Goal: Information Seeking & Learning: Understand process/instructions

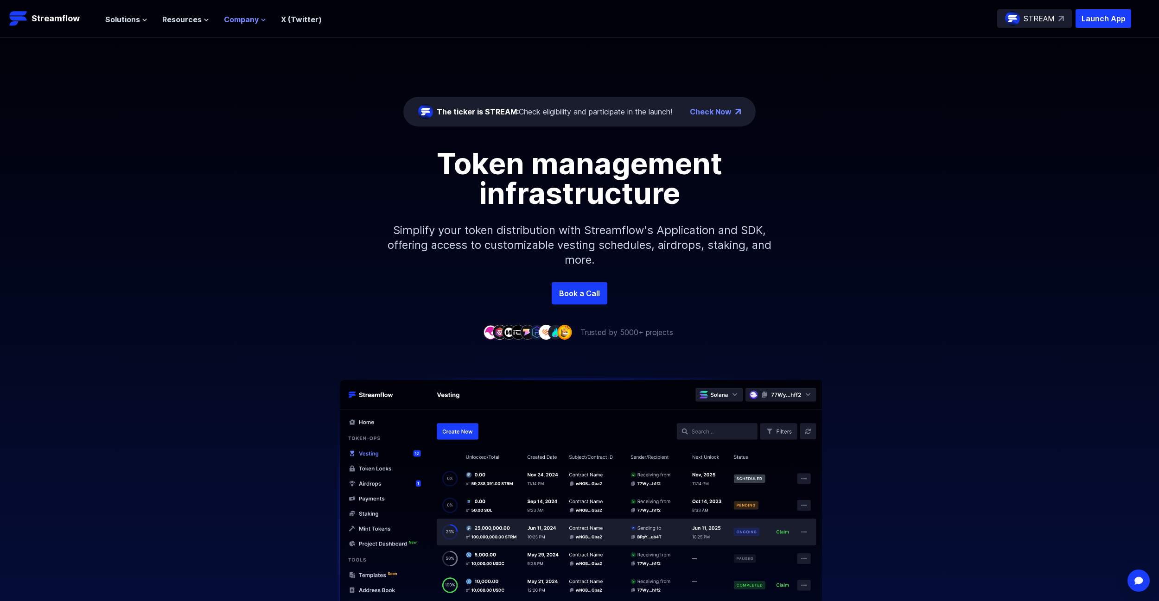
click at [237, 21] on span "Company" at bounding box center [241, 19] width 35 height 11
click at [199, 21] on button "Resources" at bounding box center [185, 19] width 47 height 11
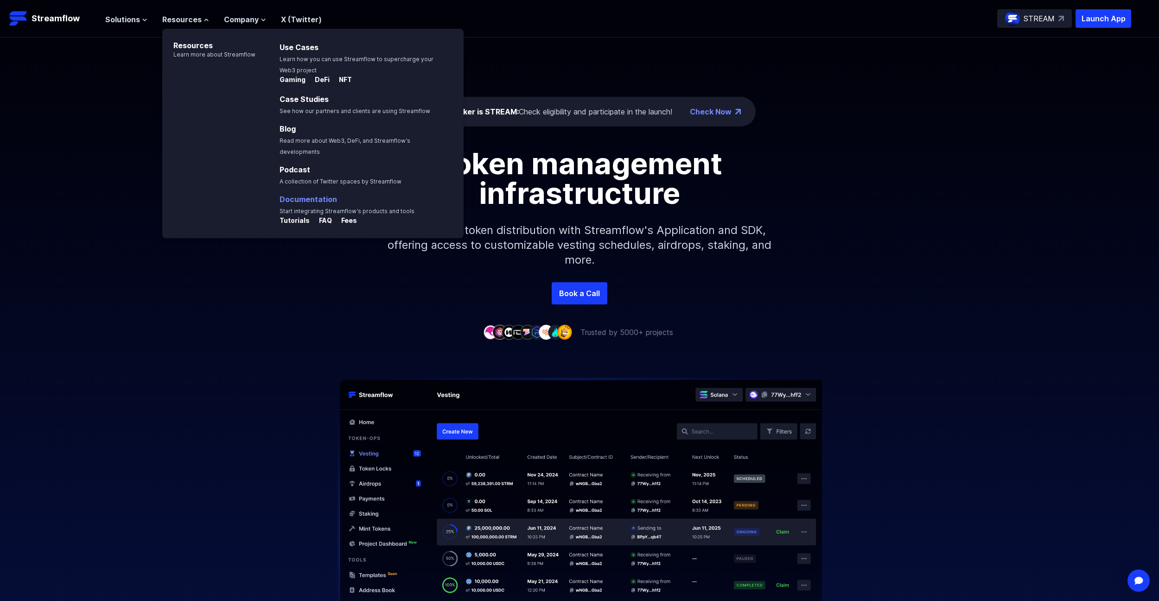
click at [295, 195] on link "Documentation" at bounding box center [308, 199] width 57 height 9
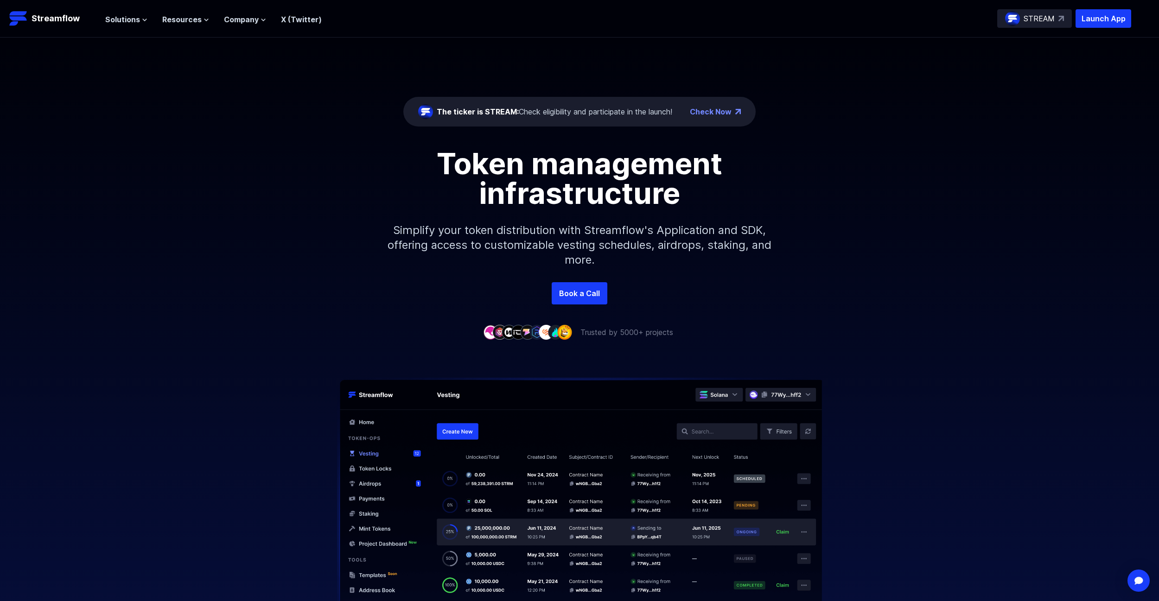
click at [1131, 41] on div "The ticker is STREAM: Check eligibility and participate in the launch! Check No…" at bounding box center [579, 160] width 1159 height 245
click at [1096, 19] on p "Launch App" at bounding box center [1103, 18] width 56 height 19
